Goal: Transaction & Acquisition: Purchase product/service

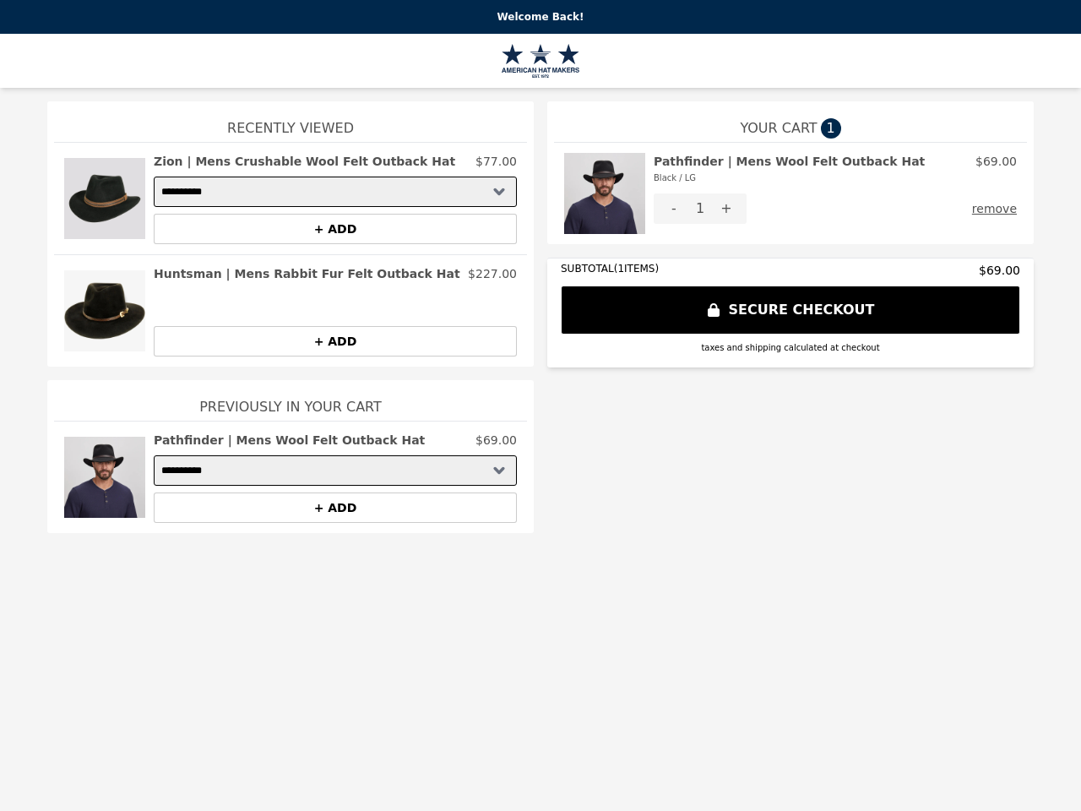
click at [605, 193] on img at bounding box center [604, 193] width 81 height 81
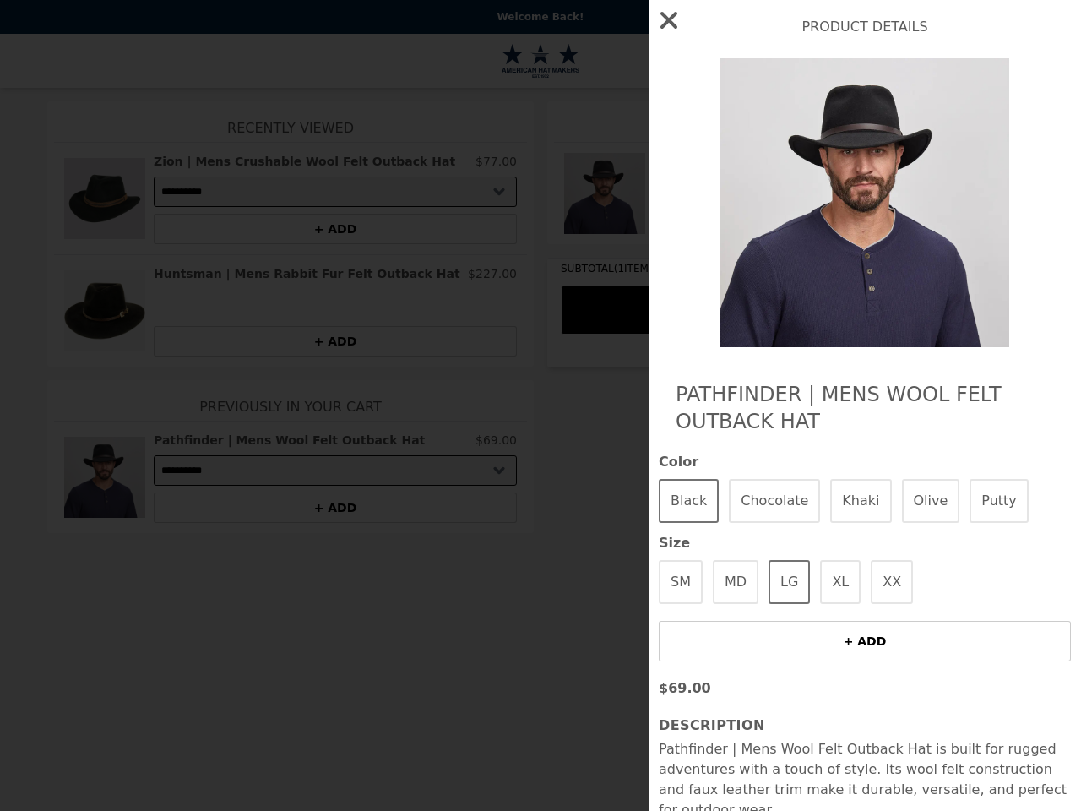
click at [674, 209] on div "Product Details Pathfinder | Mens Wool Felt Outback Hat Color Black Chocolate K…" at bounding box center [540, 405] width 1081 height 811
click at [726, 209] on img at bounding box center [864, 202] width 309 height 289
click at [998, 209] on img at bounding box center [864, 202] width 309 height 289
click at [105, 198] on div "Product Details Pathfinder | Mens Wool Felt Outback Hat Color Black Chocolate K…" at bounding box center [540, 405] width 1081 height 811
click at [335, 161] on div "Product Details Pathfinder | Mens Wool Felt Outback Hat Color Black Chocolate K…" at bounding box center [540, 405] width 1081 height 811
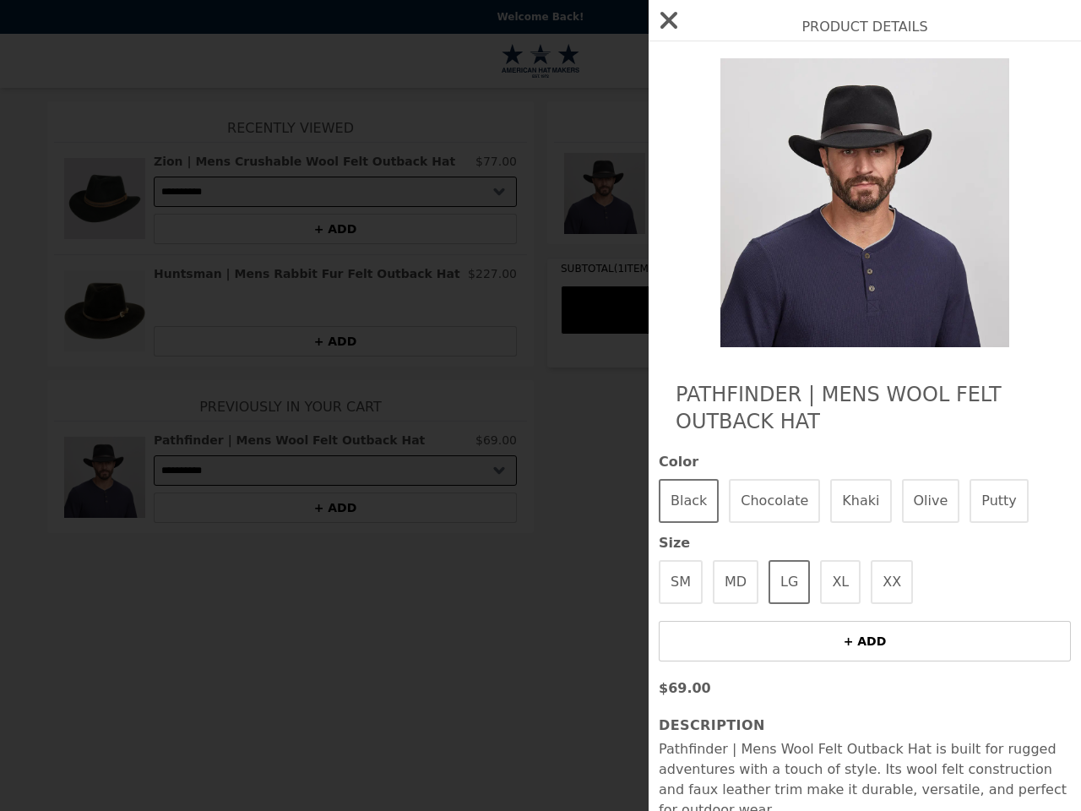
click at [335, 229] on button "+ ADD" at bounding box center [335, 229] width 363 height 30
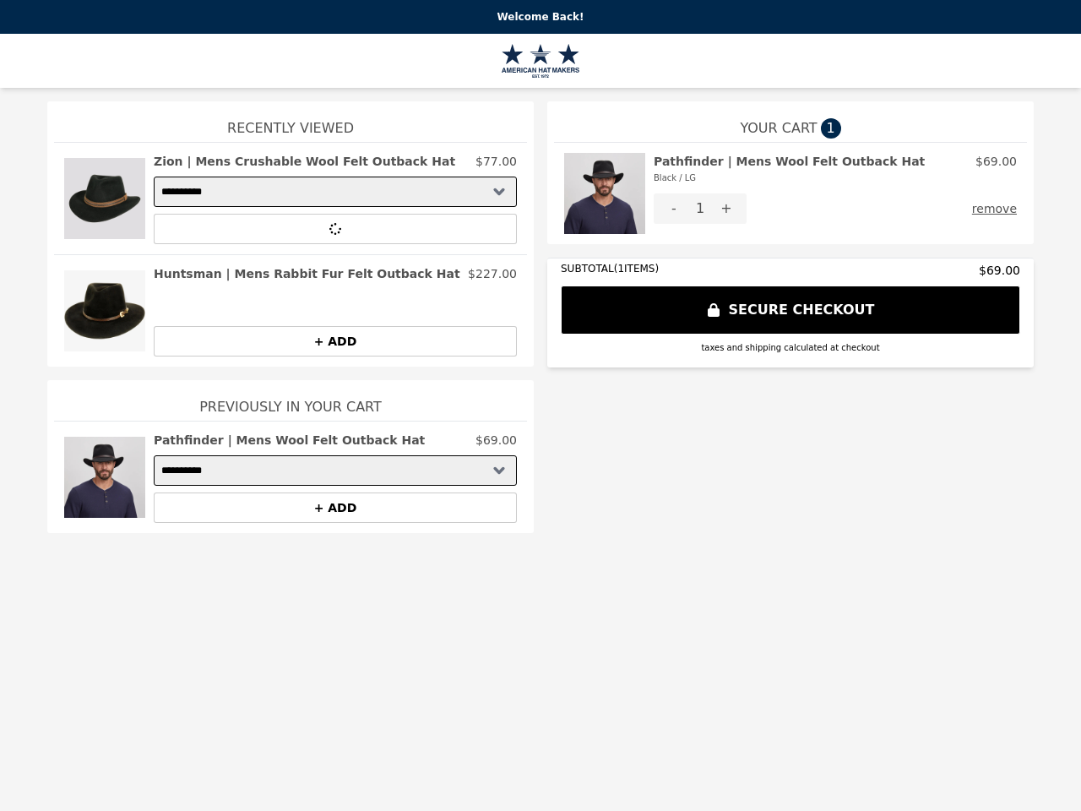
click at [105, 311] on img at bounding box center [104, 310] width 81 height 91
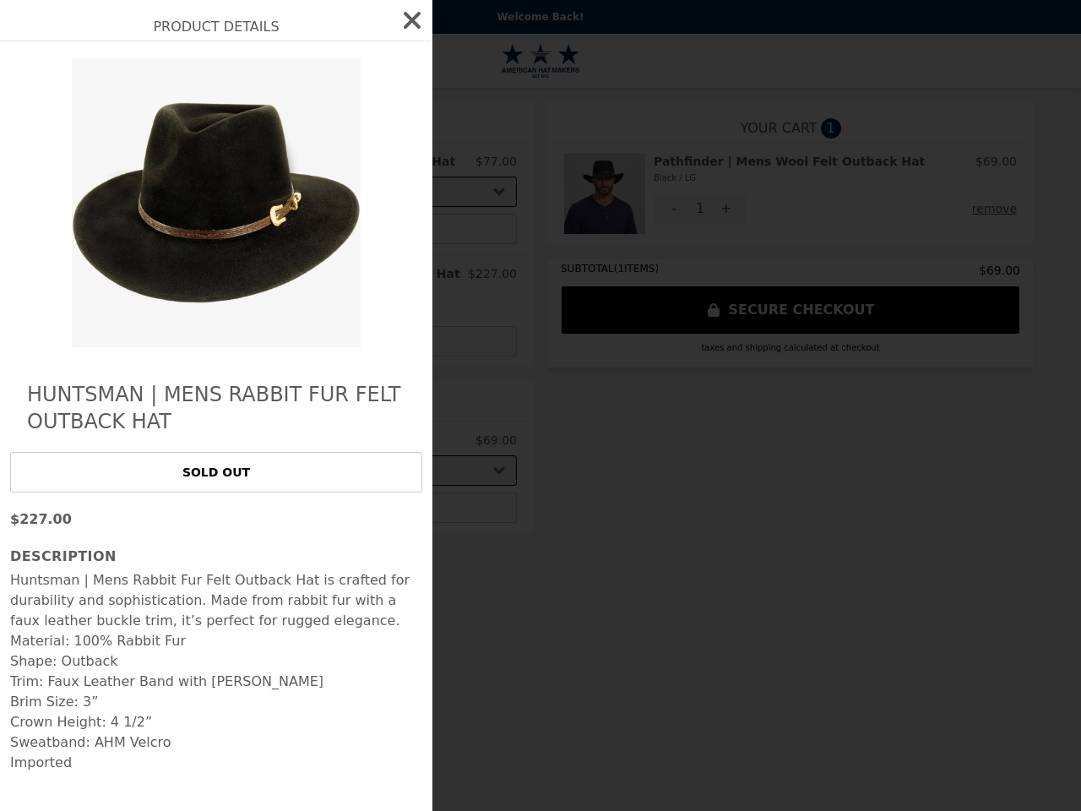
click at [335, 274] on div "Product Details Huntsman | Mens Rabbit Fur Felt Outback Hat SOLD OUT $227.00 De…" at bounding box center [540, 405] width 1081 height 811
